Goal: Task Accomplishment & Management: Manage account settings

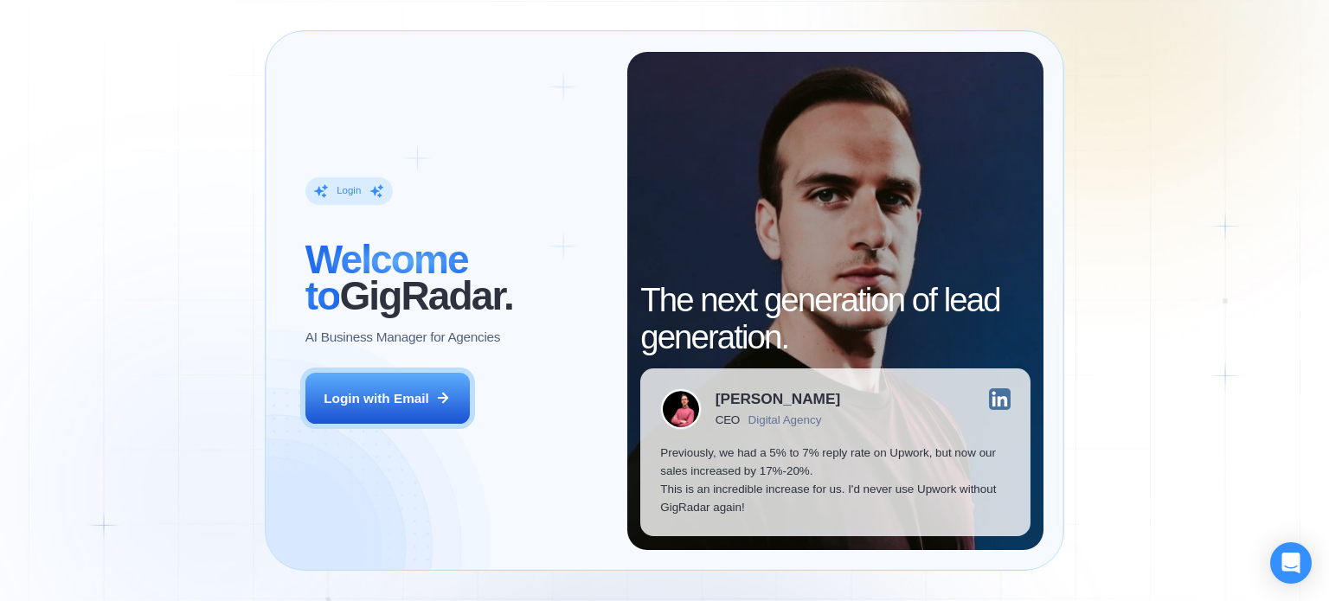
click at [400, 382] on button "Login with Email" at bounding box center [387, 399] width 164 height 52
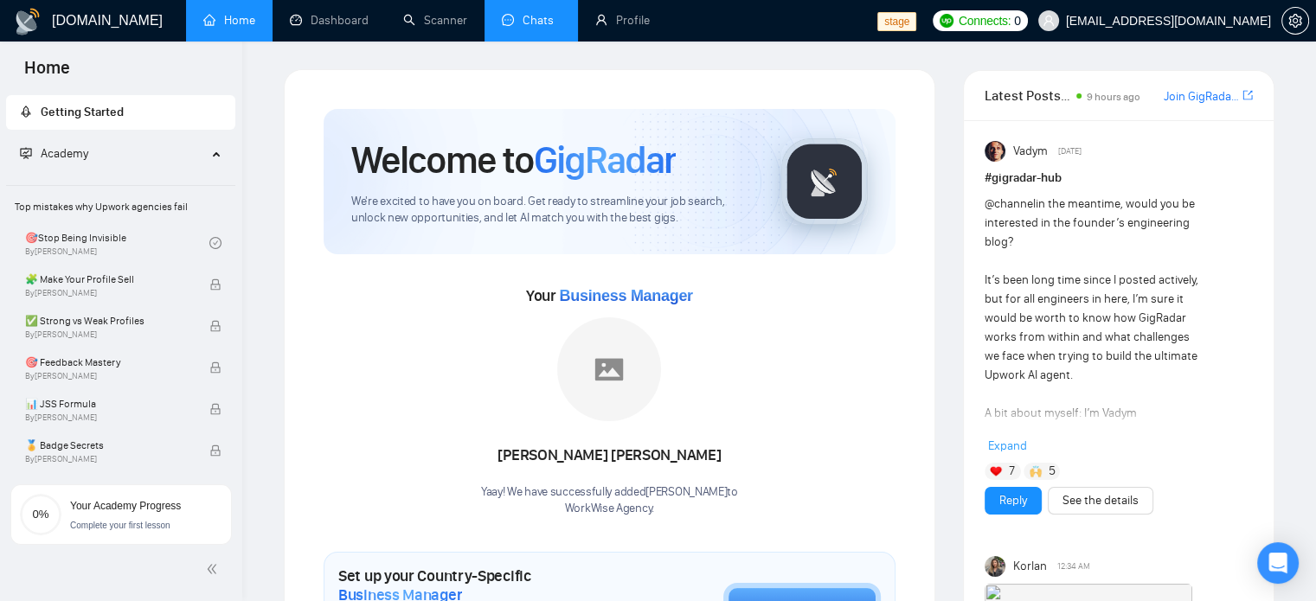
click at [524, 15] on link "Chats" at bounding box center [531, 20] width 59 height 15
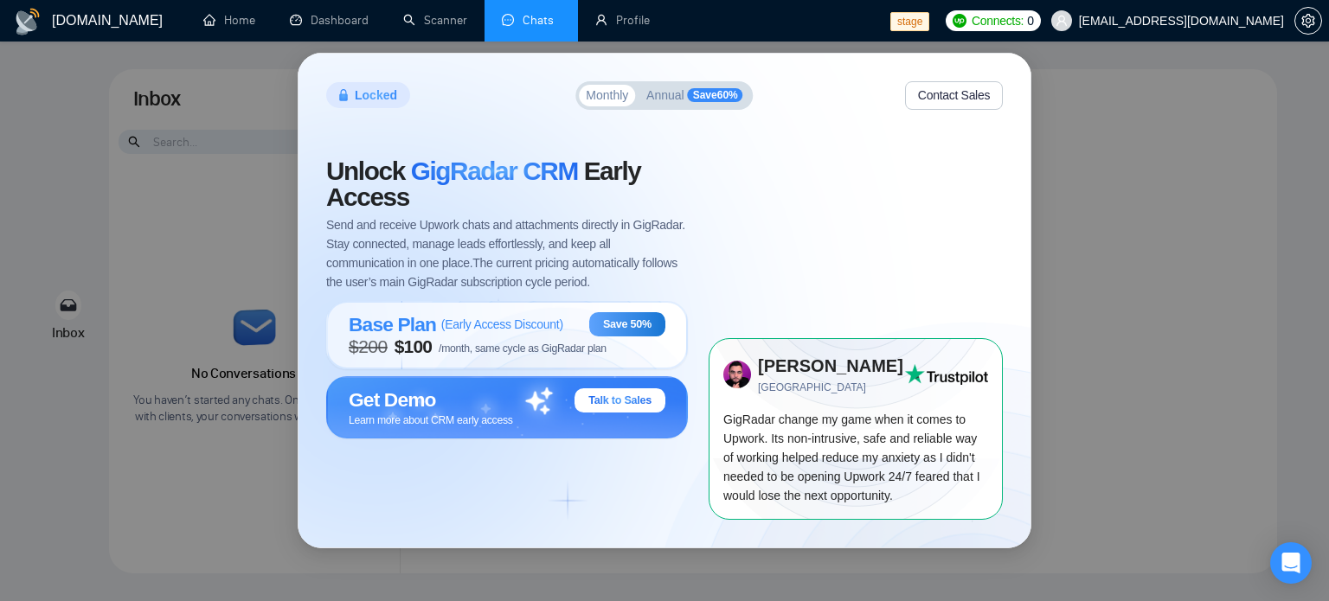
click at [1049, 174] on div "Locked Monthly Annual Save 60 % Contact Sales Unlock GigRadar CRM Early Access …" at bounding box center [664, 300] width 1329 height 601
click at [614, 27] on link "Profile" at bounding box center [622, 20] width 54 height 15
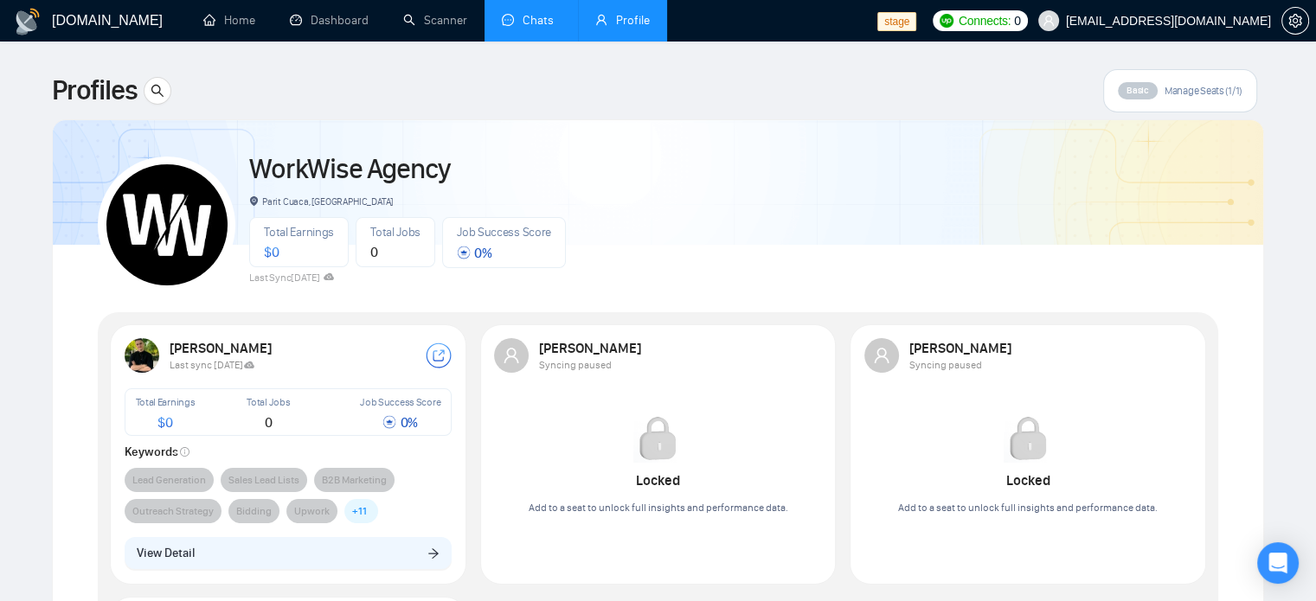
click at [543, 25] on link "Chats" at bounding box center [531, 20] width 59 height 15
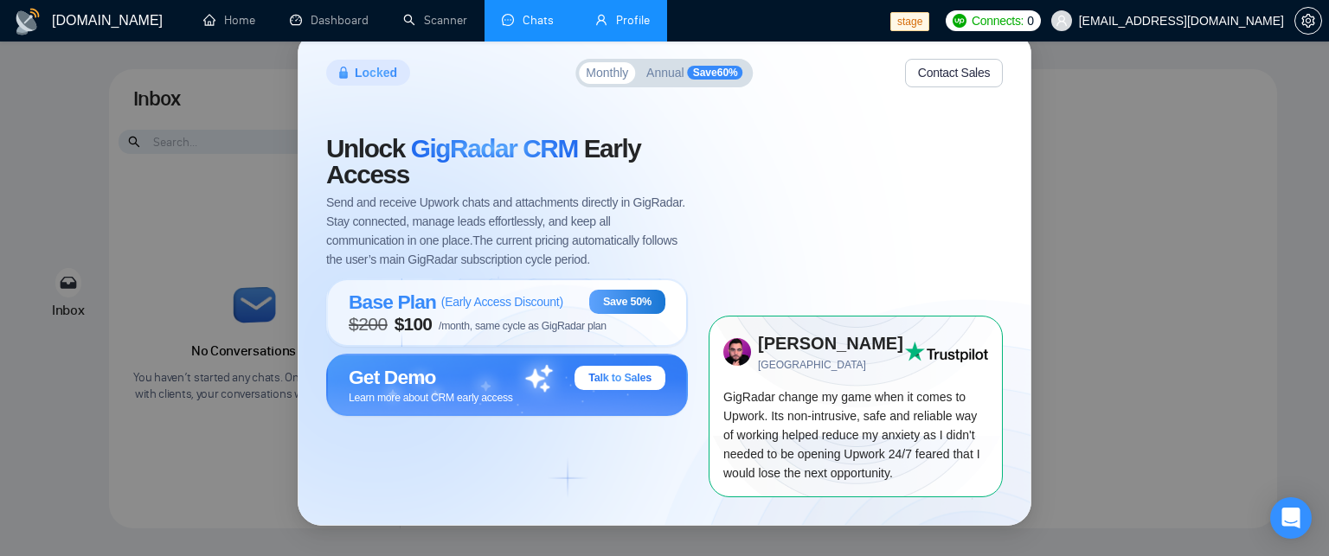
click at [618, 27] on link "Profile" at bounding box center [622, 20] width 54 height 15
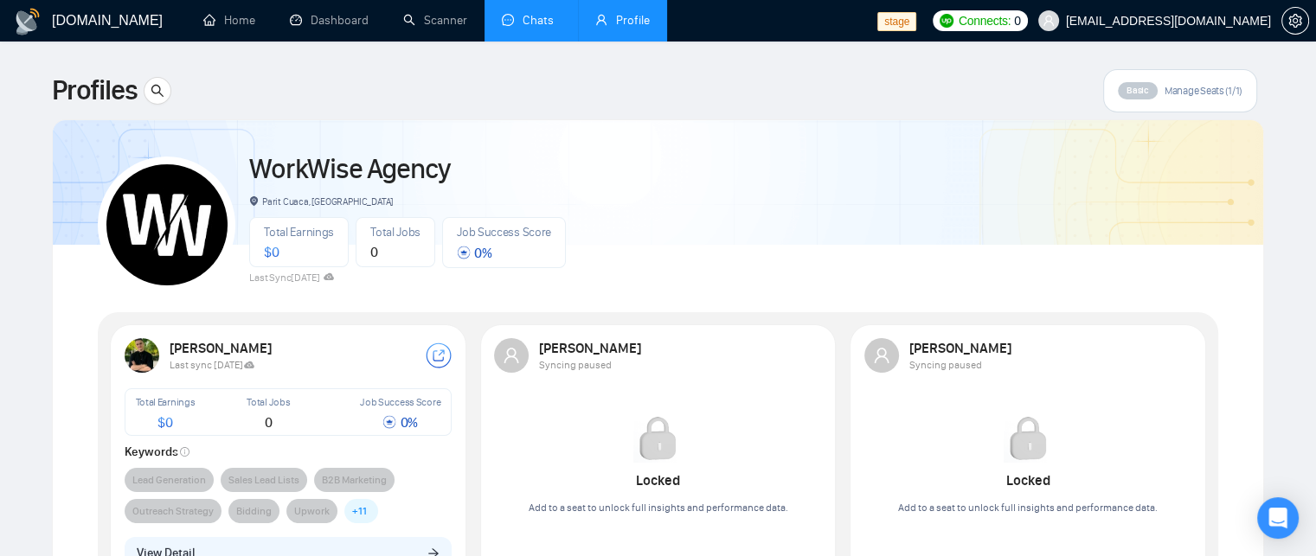
click at [522, 28] on link "Chats" at bounding box center [531, 20] width 59 height 15
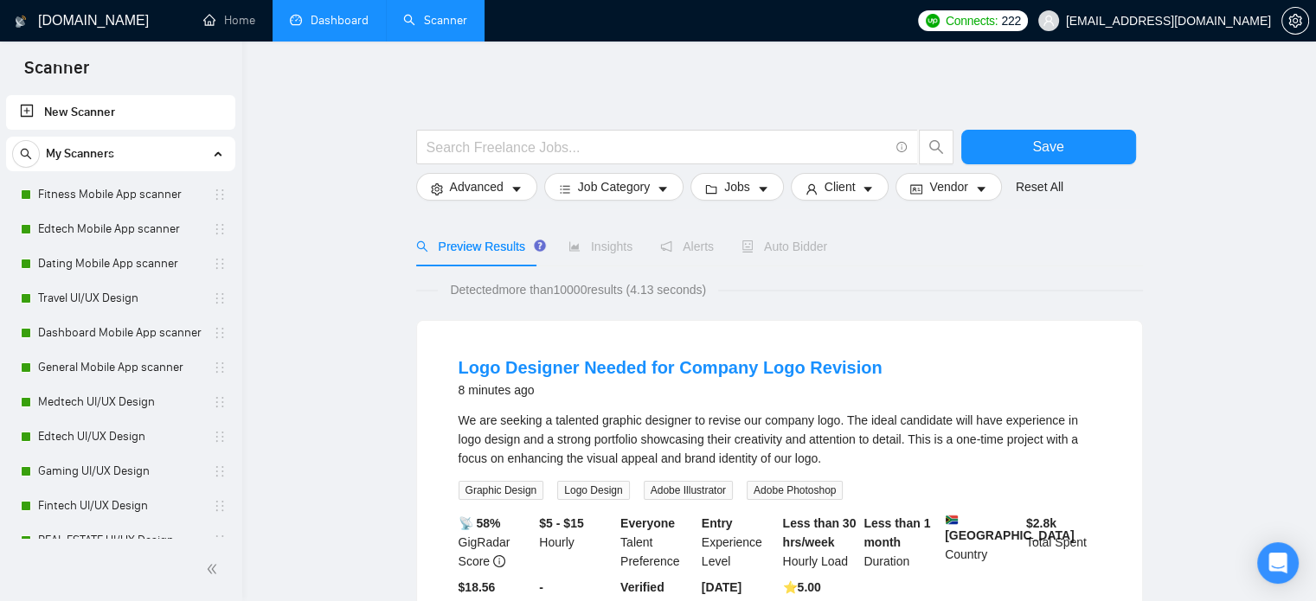
click at [298, 13] on link "Dashboard" at bounding box center [329, 20] width 79 height 15
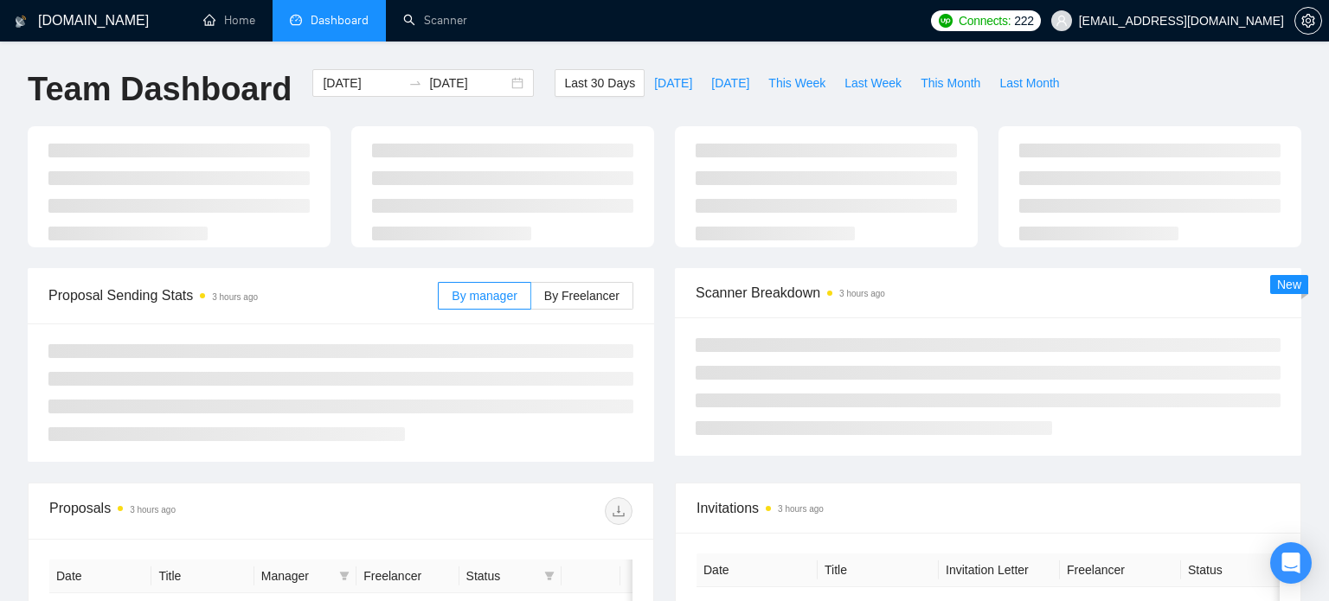
type input "[DATE]"
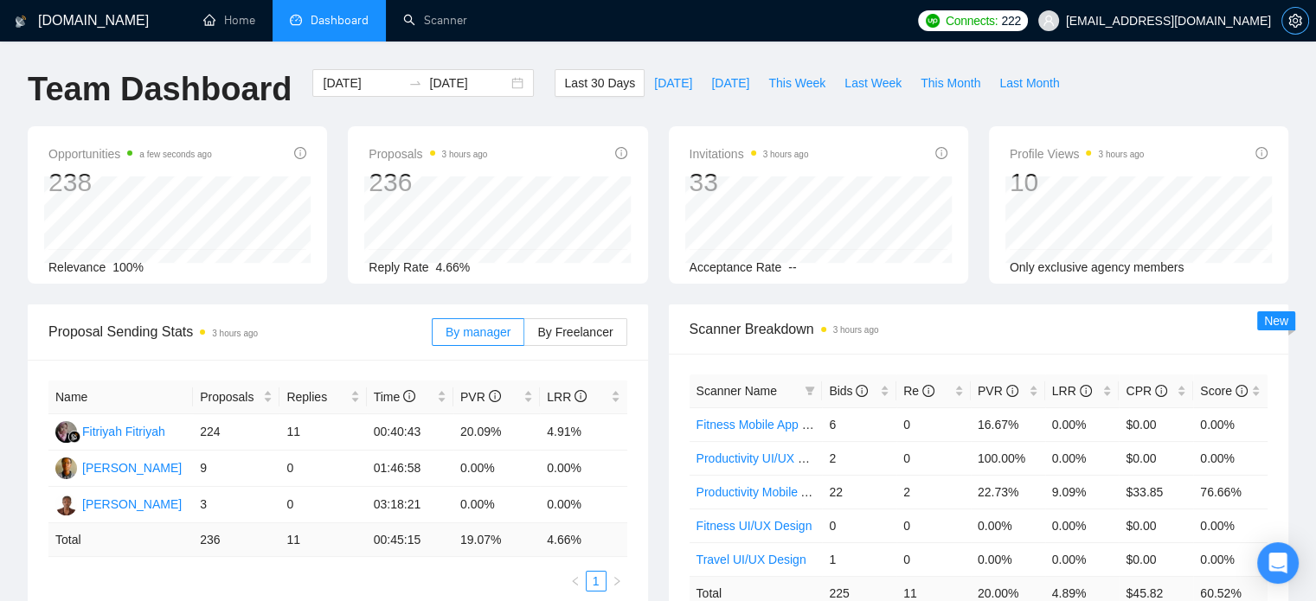
click at [1292, 18] on icon "setting" at bounding box center [1295, 21] width 14 height 14
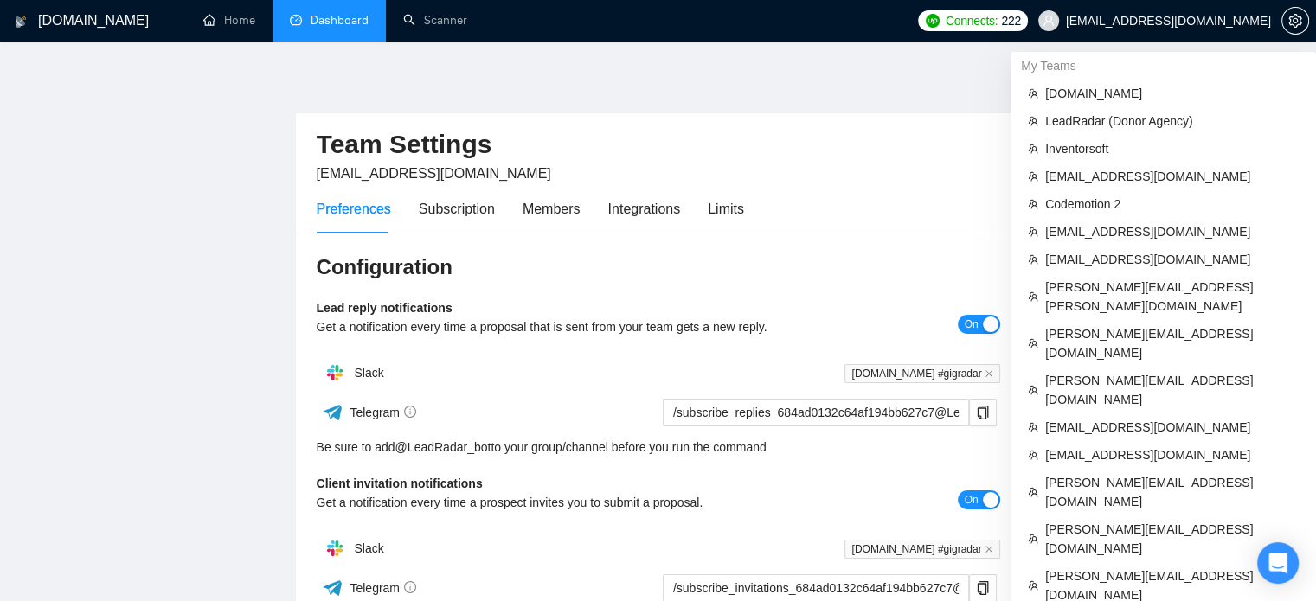
click at [1246, 21] on body "GigRadar.io Home Dashboard Scanner Connects: 222 ceo@grona.tech Team Settings c…" at bounding box center [658, 300] width 1316 height 601
click at [1109, 197] on span "Codemotion 2" at bounding box center [1171, 204] width 253 height 19
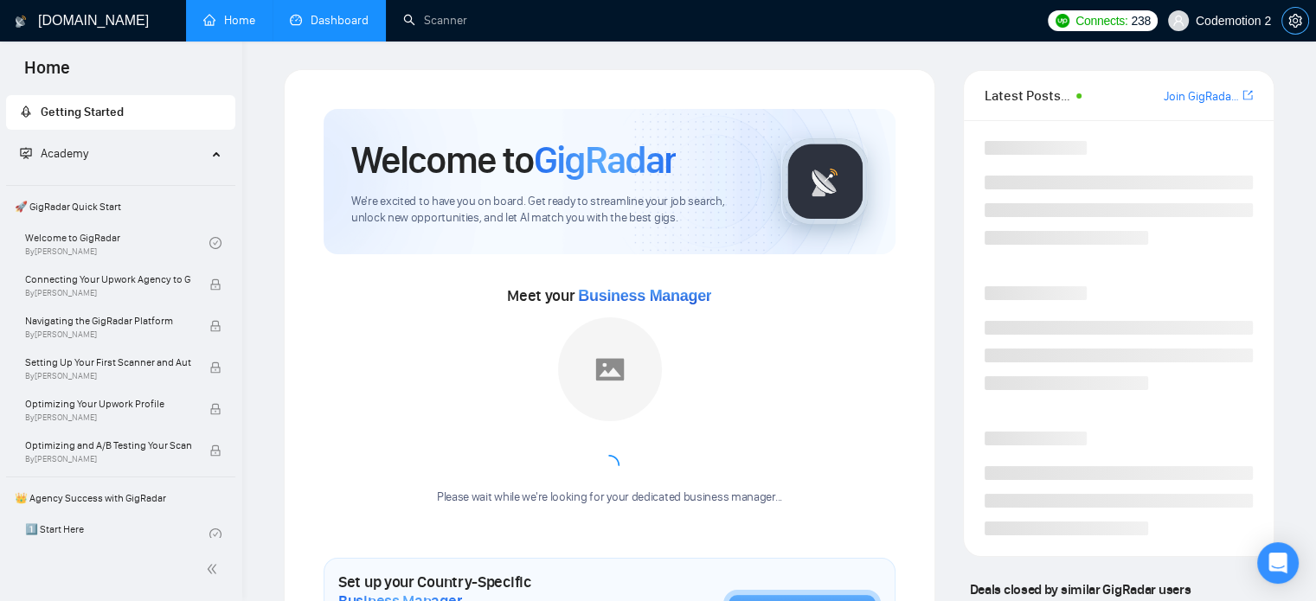
click at [1291, 19] on icon "setting" at bounding box center [1295, 21] width 14 height 14
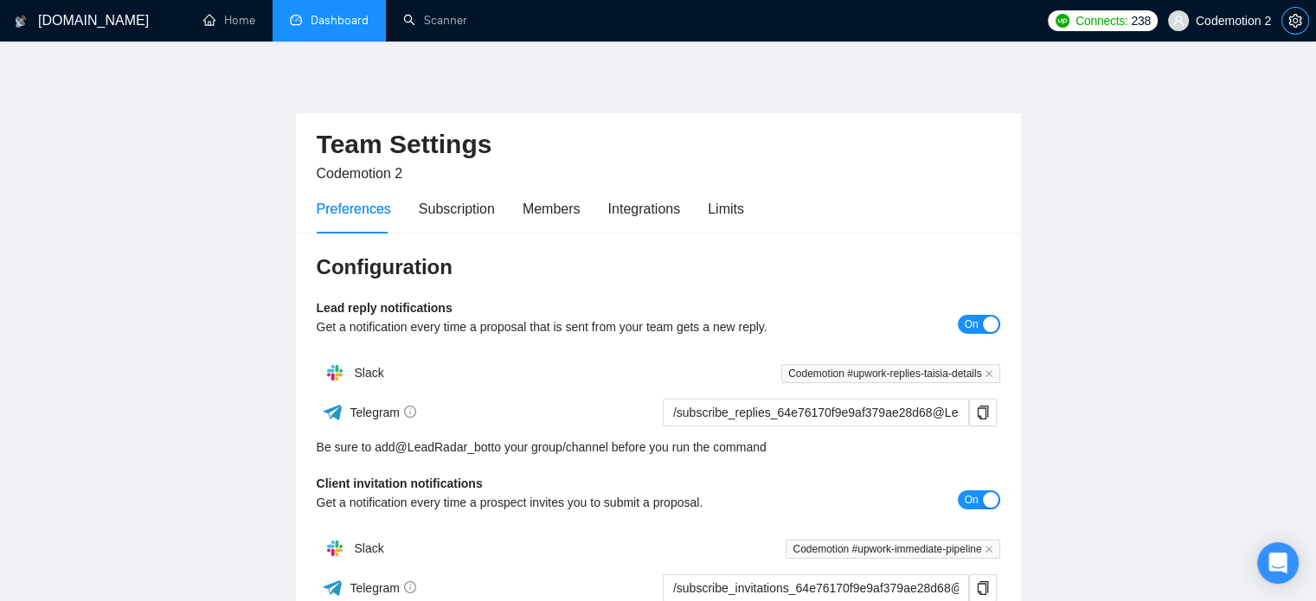
click at [1291, 19] on icon "setting" at bounding box center [1295, 21] width 14 height 14
click at [439, 209] on div "Subscription" at bounding box center [457, 209] width 76 height 22
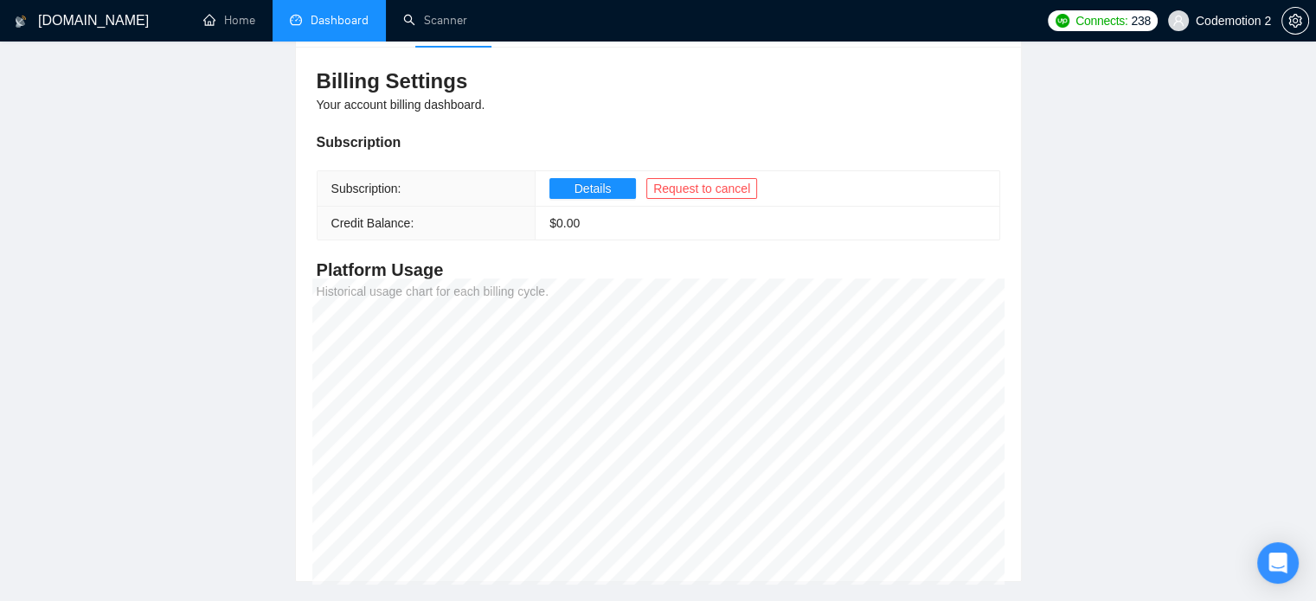
scroll to position [190, 0]
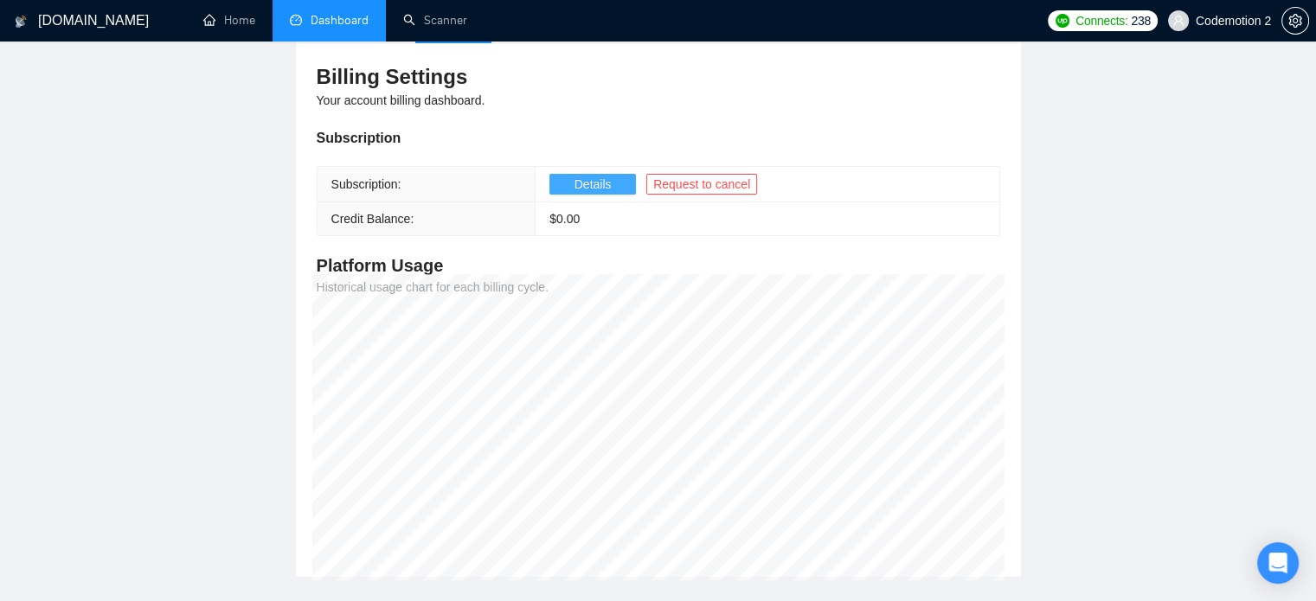
click at [590, 180] on span "Details" at bounding box center [592, 184] width 37 height 19
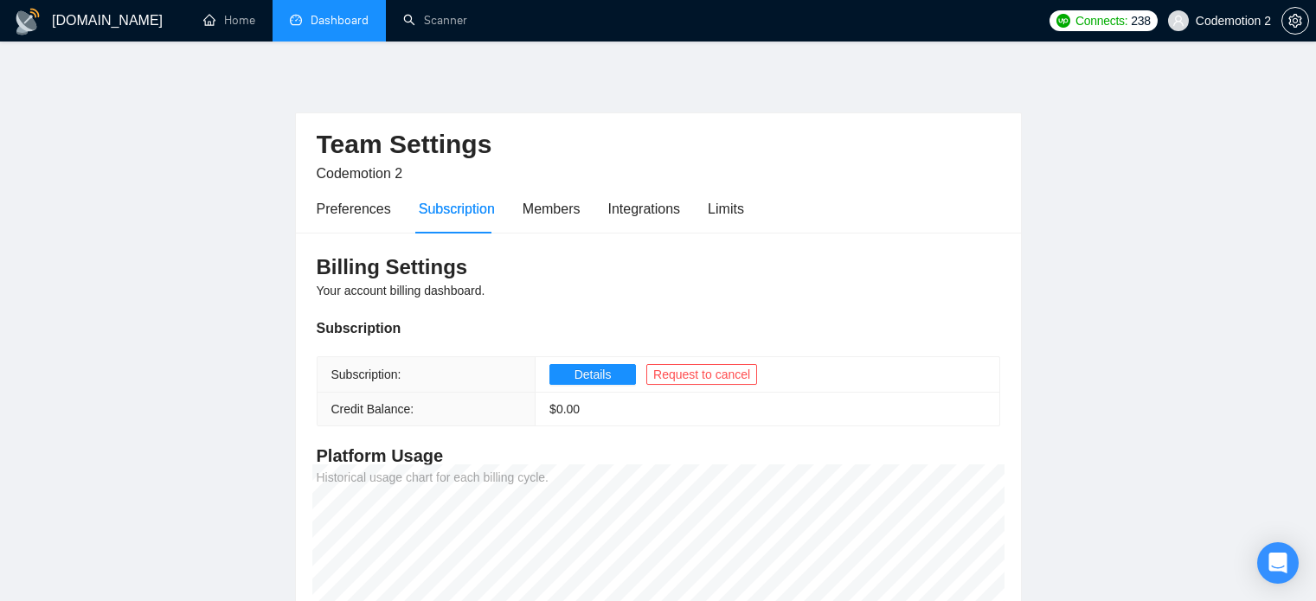
click at [325, 13] on link "Dashboard" at bounding box center [329, 20] width 79 height 15
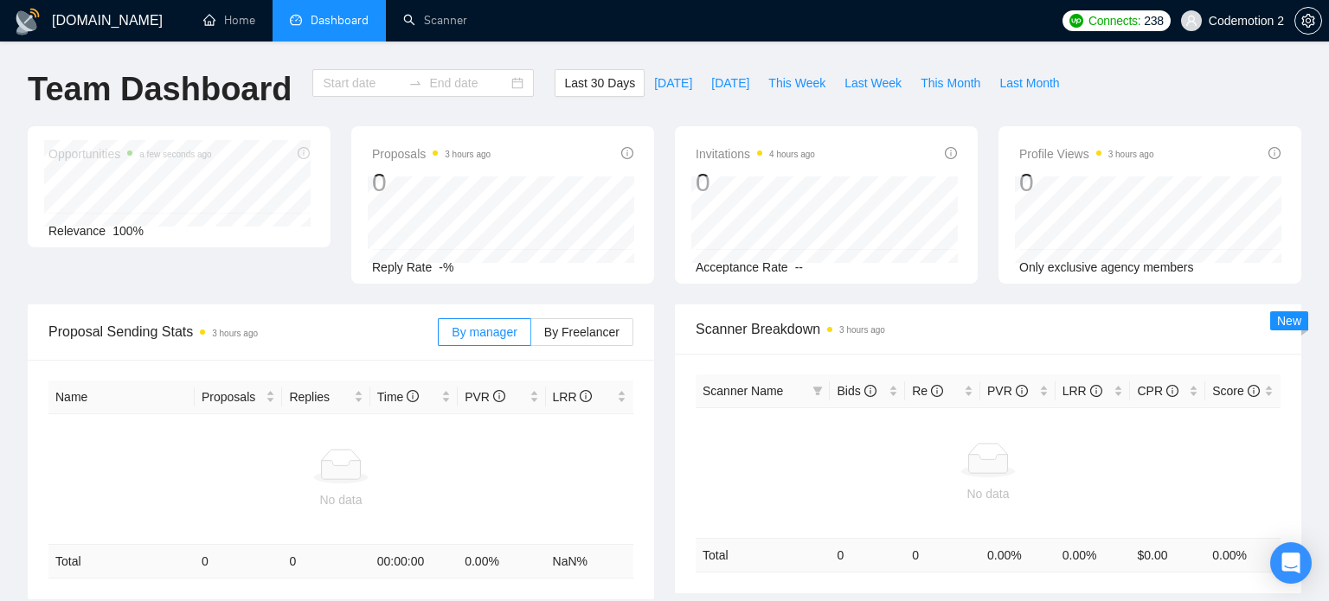
type input "[DATE]"
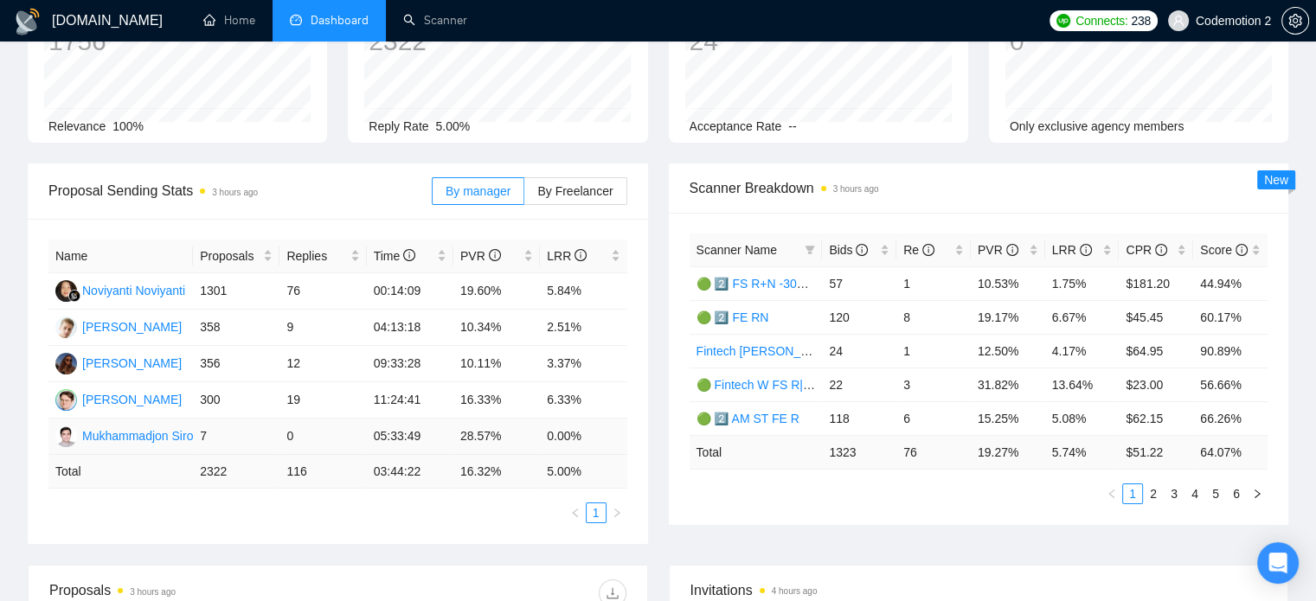
scroll to position [142, 0]
